Goal: Use online tool/utility

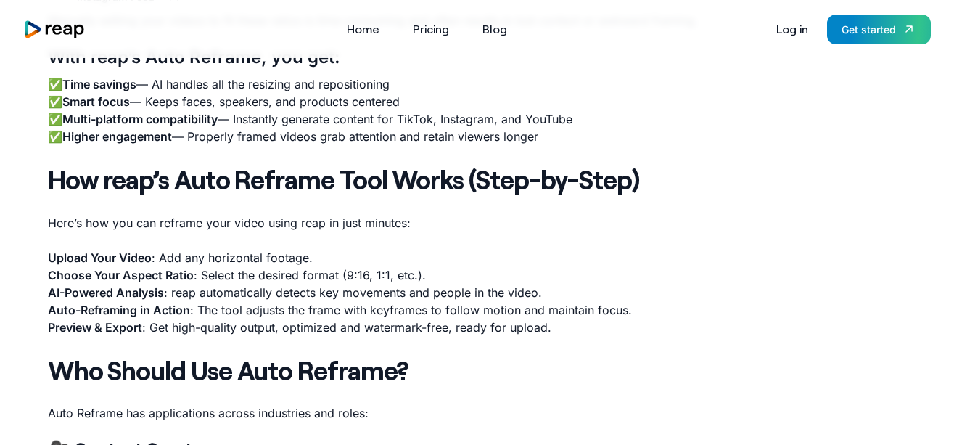
scroll to position [1088, 0]
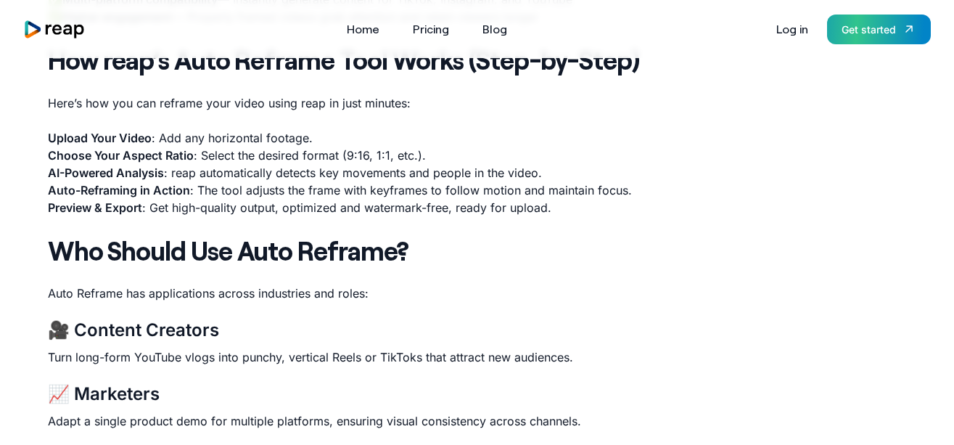
click at [881, 28] on div "Get started" at bounding box center [868, 29] width 54 height 15
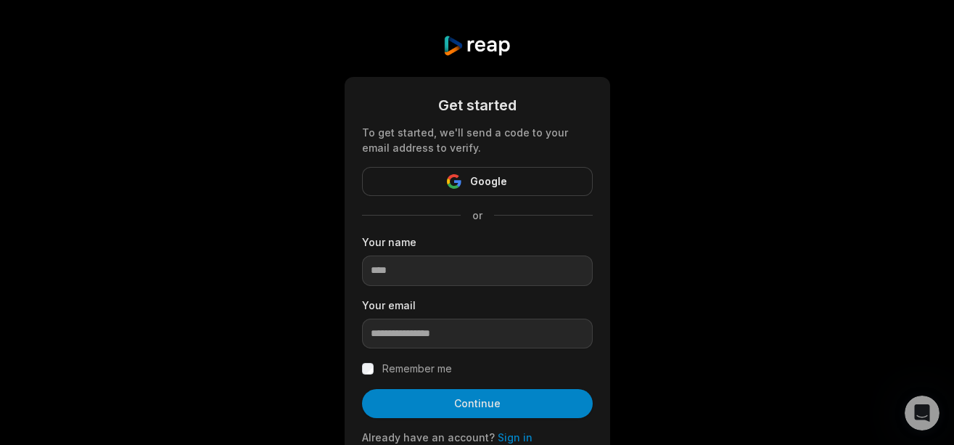
click at [450, 165] on form "Get started To get started, we'll send a code to your email address to verify. …" at bounding box center [477, 288] width 231 height 388
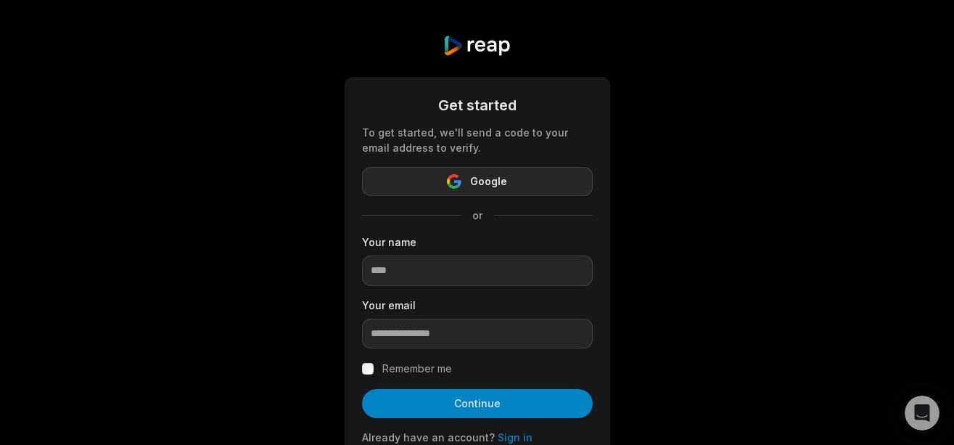
click at [453, 173] on button "Google" at bounding box center [477, 181] width 231 height 29
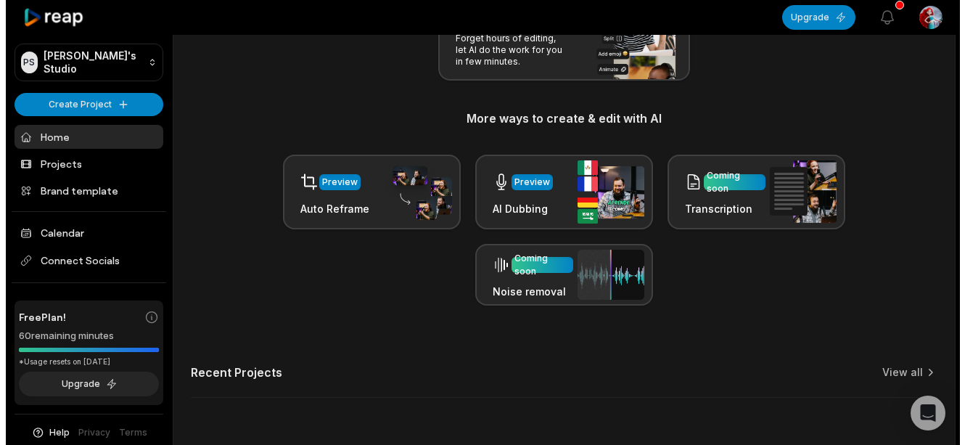
scroll to position [218, 0]
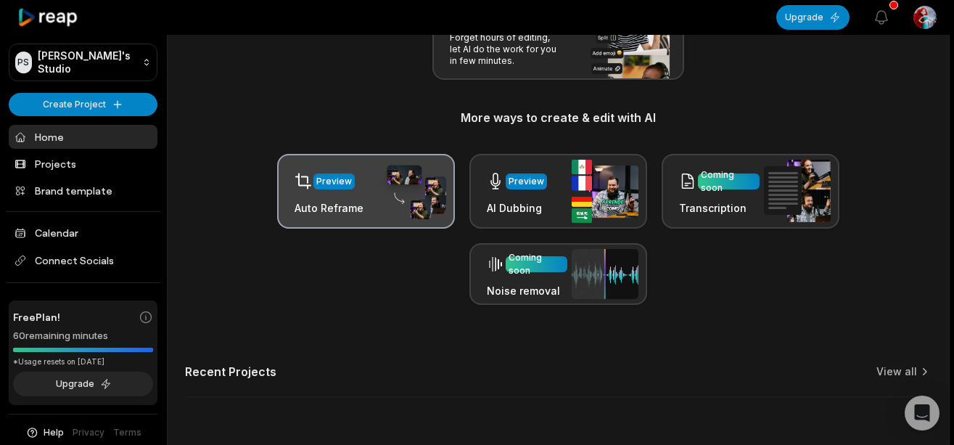
drag, startPoint x: 379, startPoint y: 177, endPoint x: 342, endPoint y: 194, distance: 39.9
click at [342, 194] on div "Preview" at bounding box center [328, 181] width 69 height 30
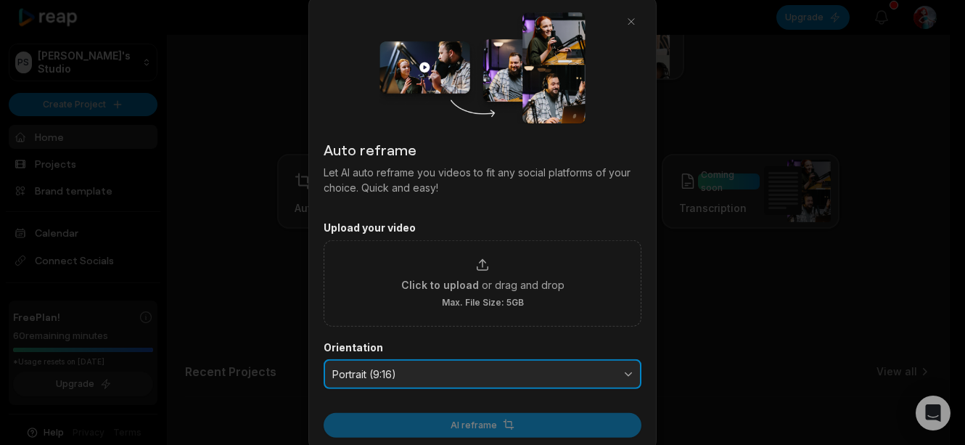
click at [369, 370] on span "Portrait (9:16)" at bounding box center [472, 373] width 280 height 13
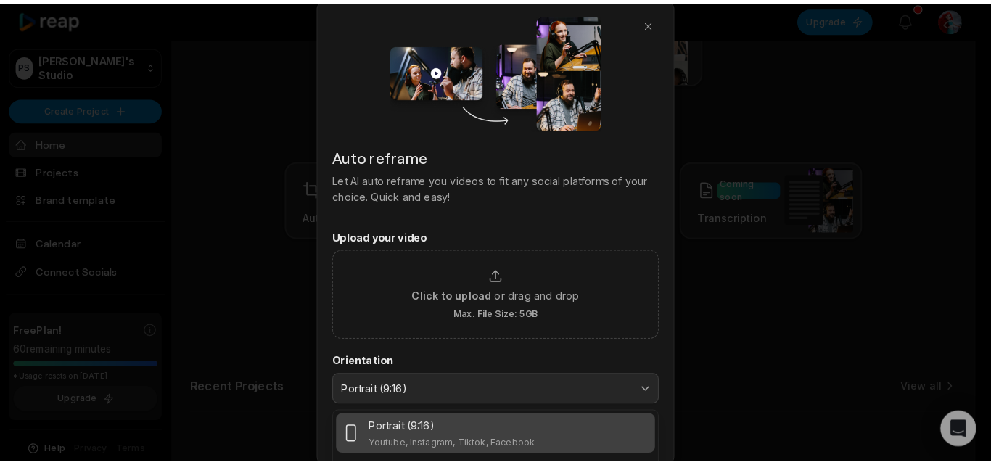
scroll to position [166, 0]
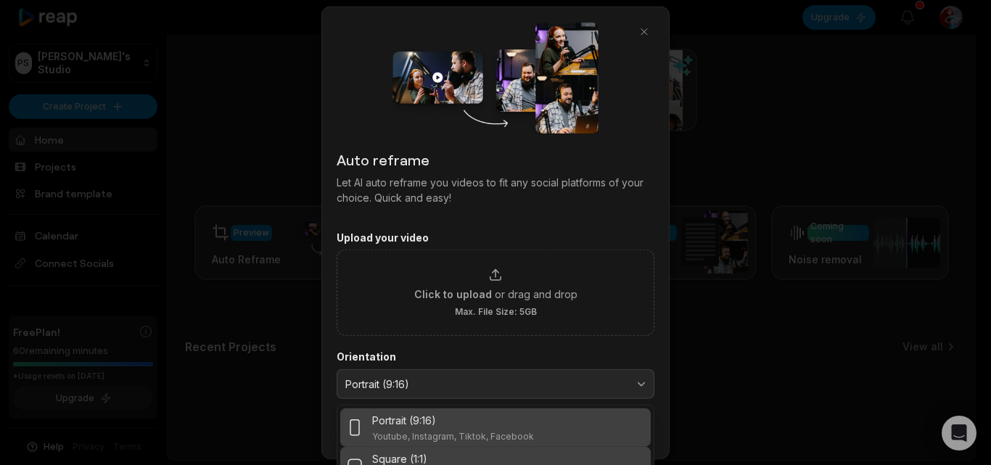
click at [472, 444] on div "Square (1:1)" at bounding box center [437, 458] width 131 height 15
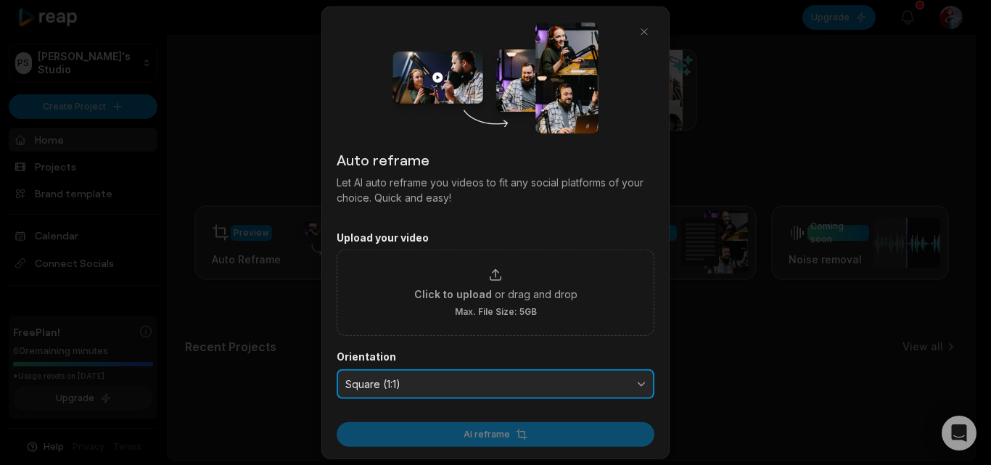
click at [476, 389] on span "Square (1:1)" at bounding box center [485, 383] width 280 height 13
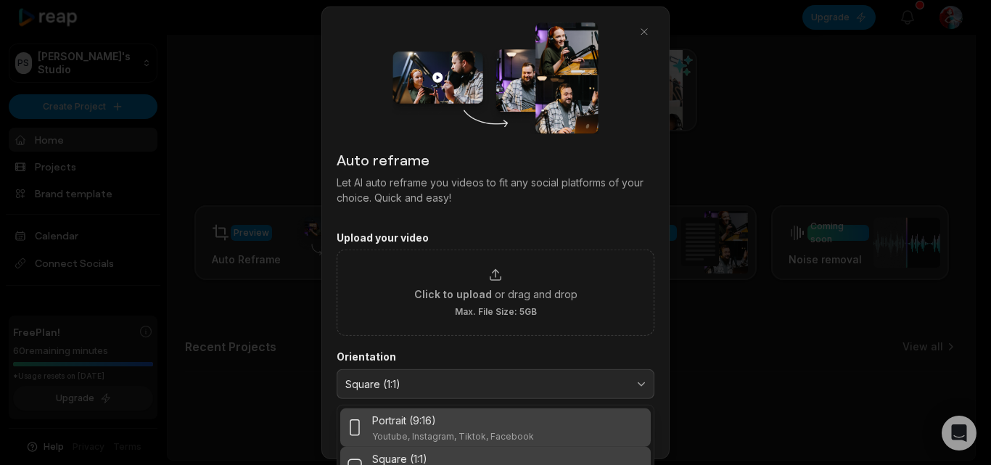
click at [473, 434] on p "Youtube, Instagram, Tiktok, Facebook" at bounding box center [453, 437] width 162 height 12
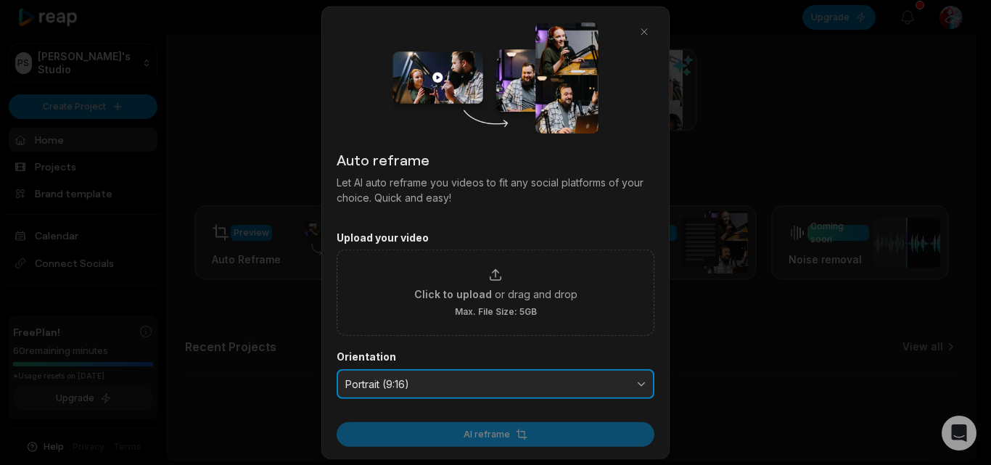
click at [450, 395] on button "Portrait (9:16)" at bounding box center [496, 383] width 318 height 30
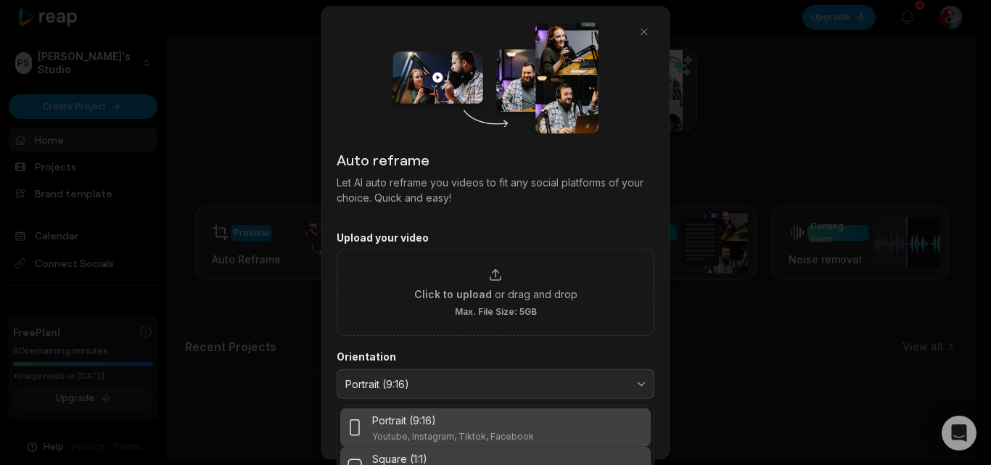
click at [413, 444] on p "Square (1:1)" at bounding box center [399, 458] width 55 height 15
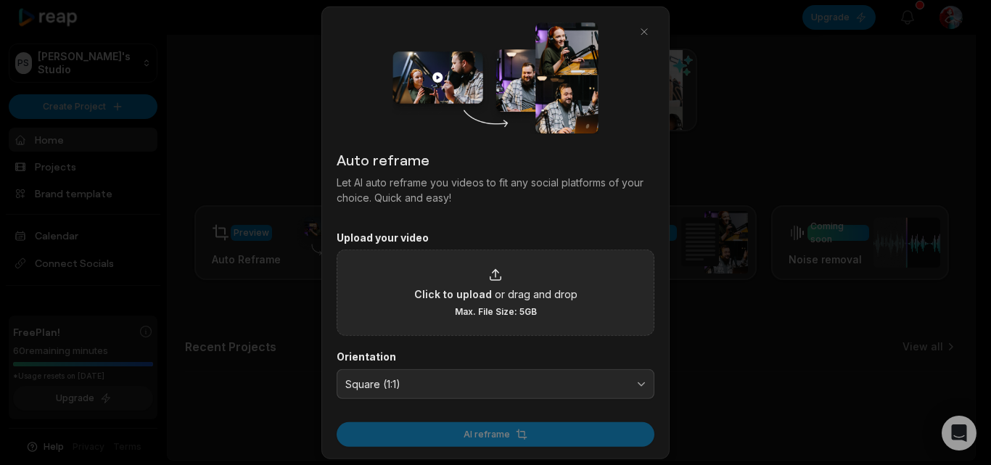
click at [479, 266] on div "Click to upload or drag and drop Max. File Size: 5GB" at bounding box center [496, 293] width 318 height 86
click at [461, 325] on div "Click to upload or drag and drop Max. File Size: 5GB" at bounding box center [496, 293] width 318 height 86
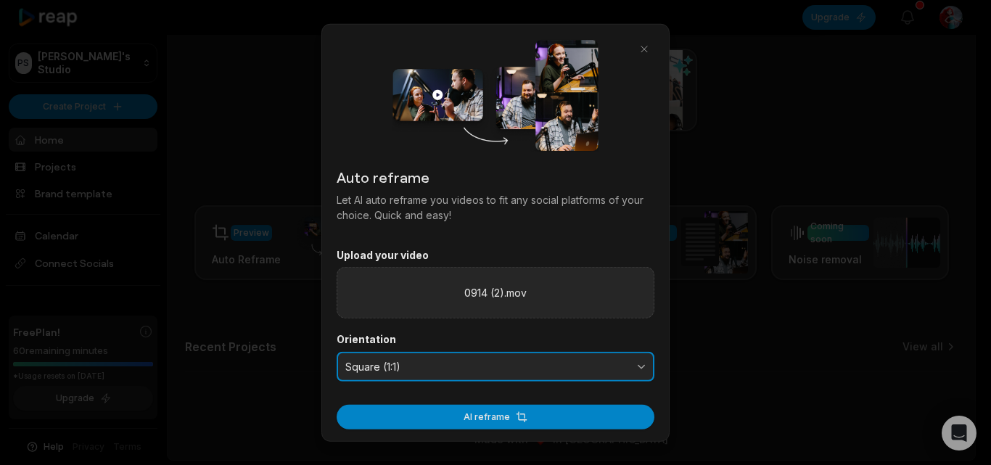
click at [479, 372] on span "Square (1:1)" at bounding box center [485, 366] width 280 height 13
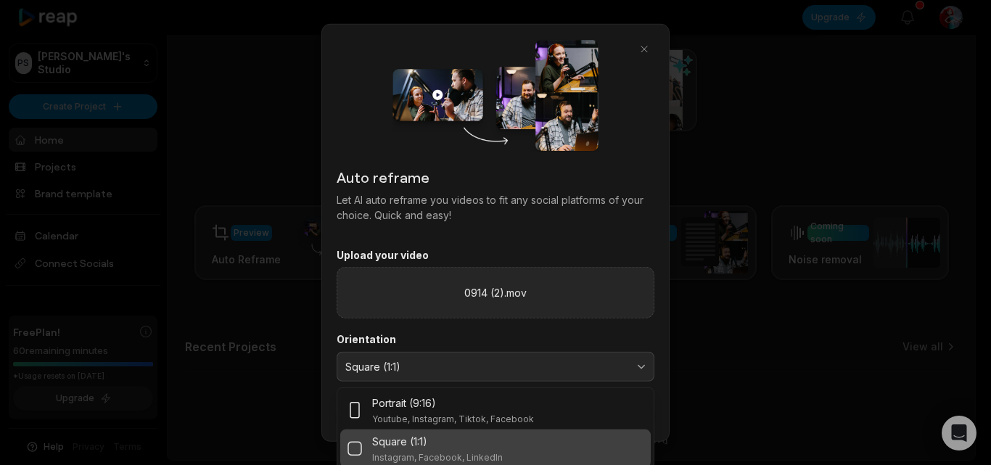
click at [460, 350] on div "Orientation Square (1:1) Portrait (9:16) Youtube, Instagram, Tiktok, Facebook S…" at bounding box center [496, 357] width 318 height 49
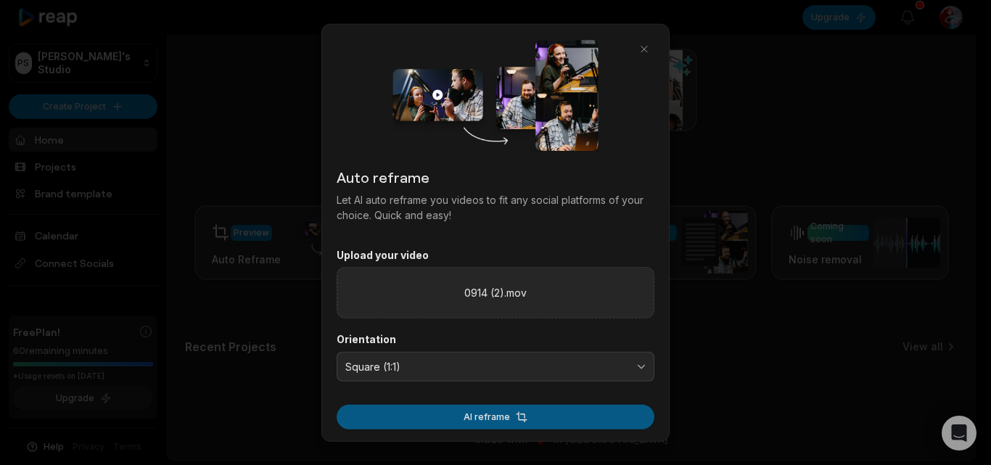
click at [432, 412] on button "AI reframe" at bounding box center [496, 417] width 318 height 25
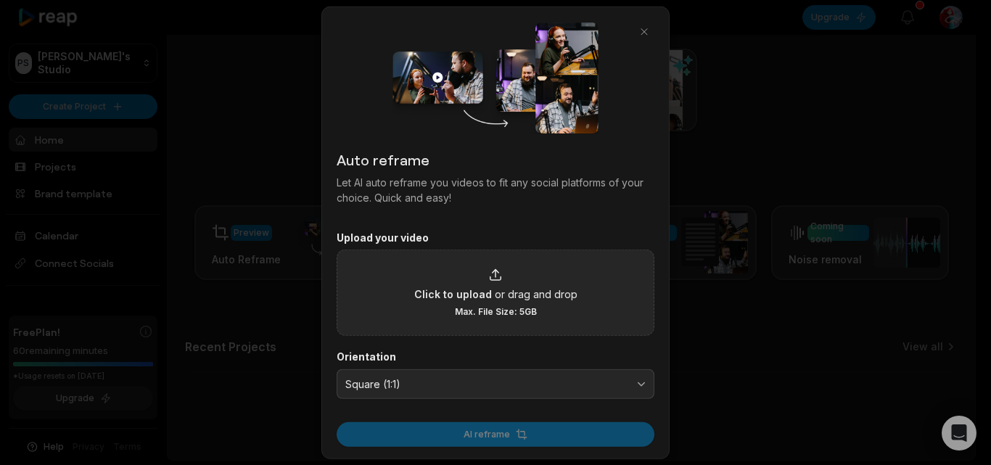
click at [475, 300] on span "Click to upload" at bounding box center [453, 294] width 78 height 15
click at [0, 0] on input "Click to upload or drag and drop Max. File Size: 5GB" at bounding box center [0, 0] width 0 height 0
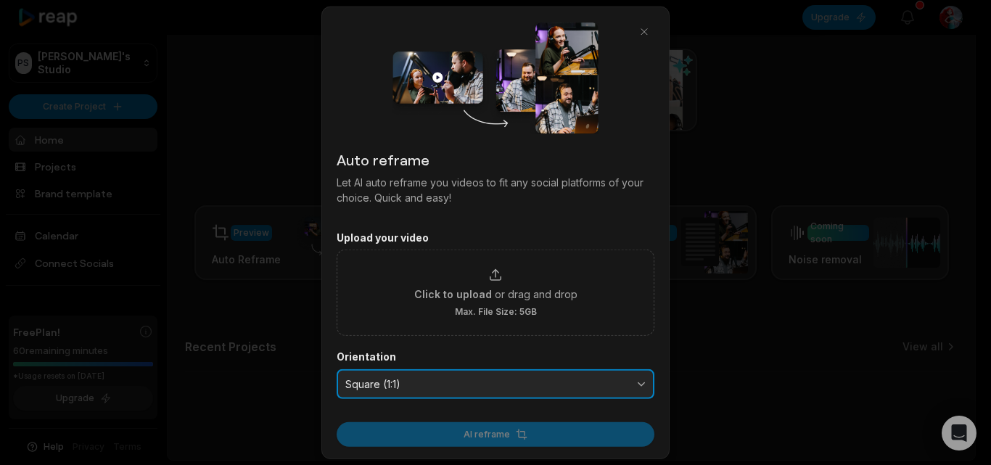
click at [489, 390] on button "Square (1:1)" at bounding box center [496, 383] width 318 height 30
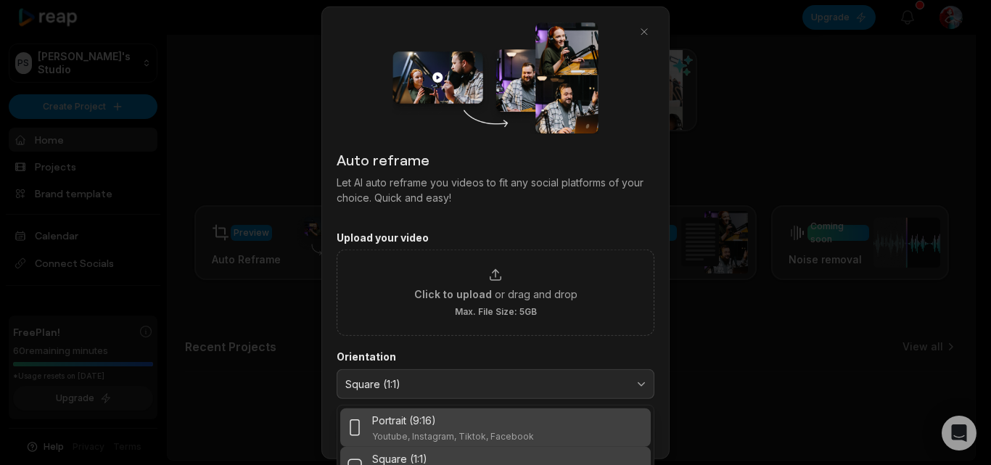
click at [420, 413] on p "Portrait (9:16)" at bounding box center [404, 420] width 64 height 15
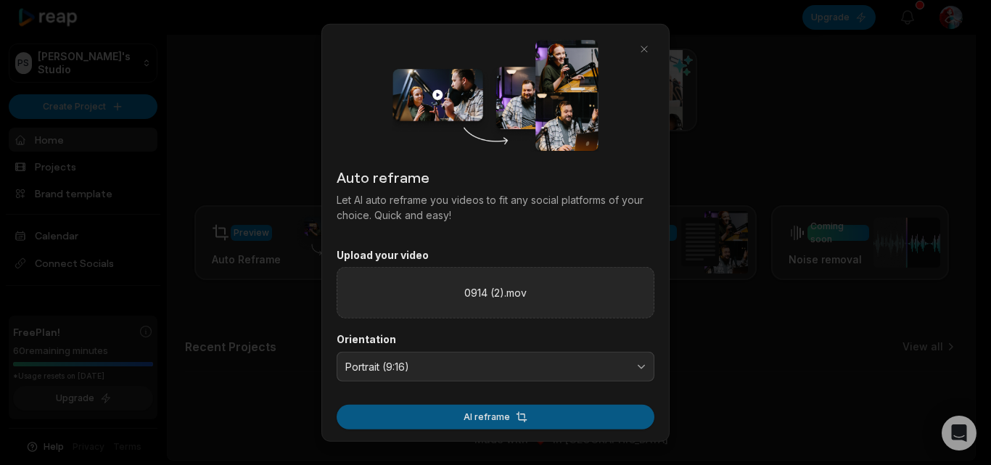
click at [458, 418] on button "AI reframe" at bounding box center [496, 417] width 318 height 25
